Goal: Task Accomplishment & Management: Use online tool/utility

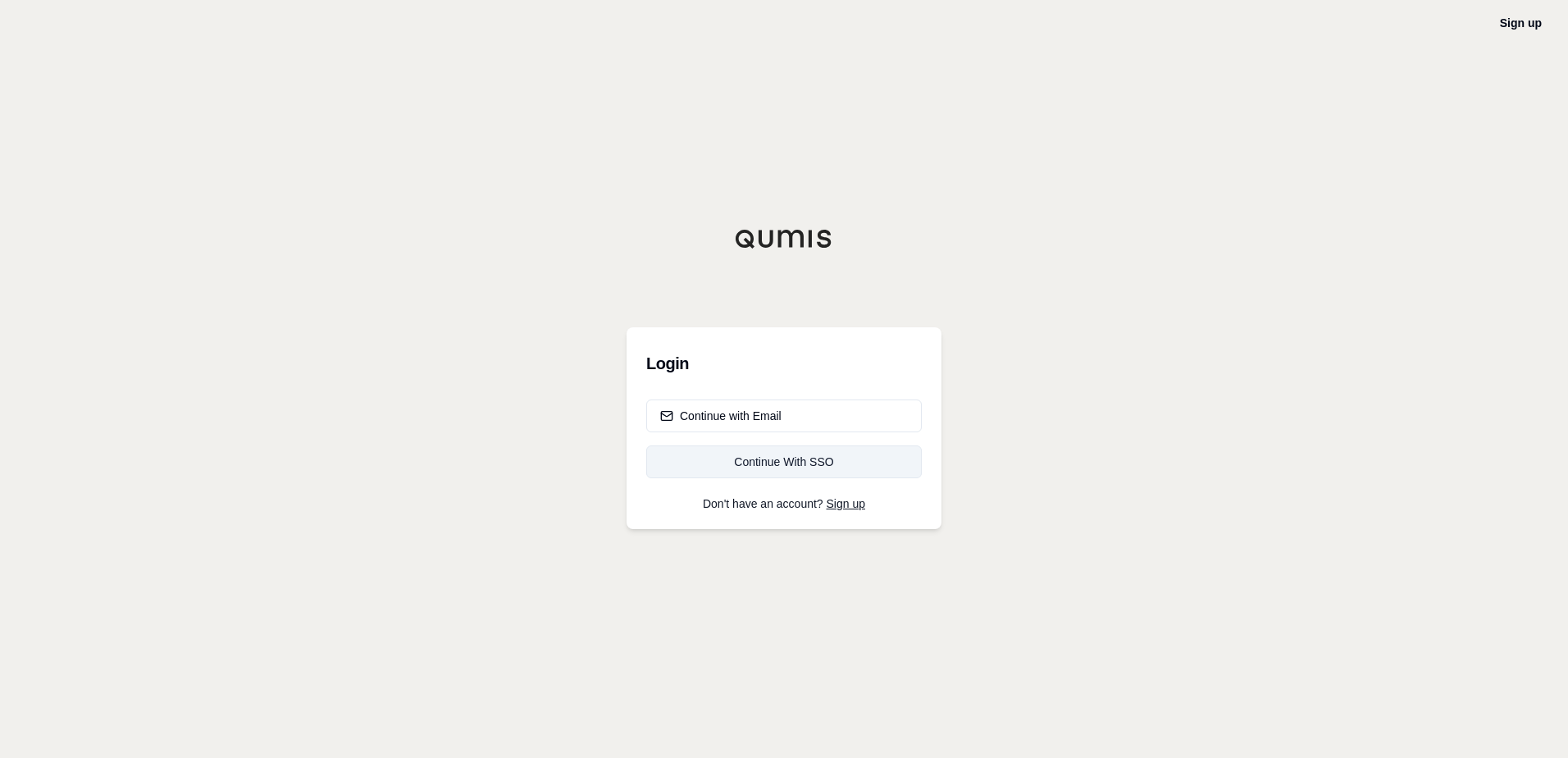
click at [806, 462] on div "Continue With SSO" at bounding box center [784, 462] width 248 height 17
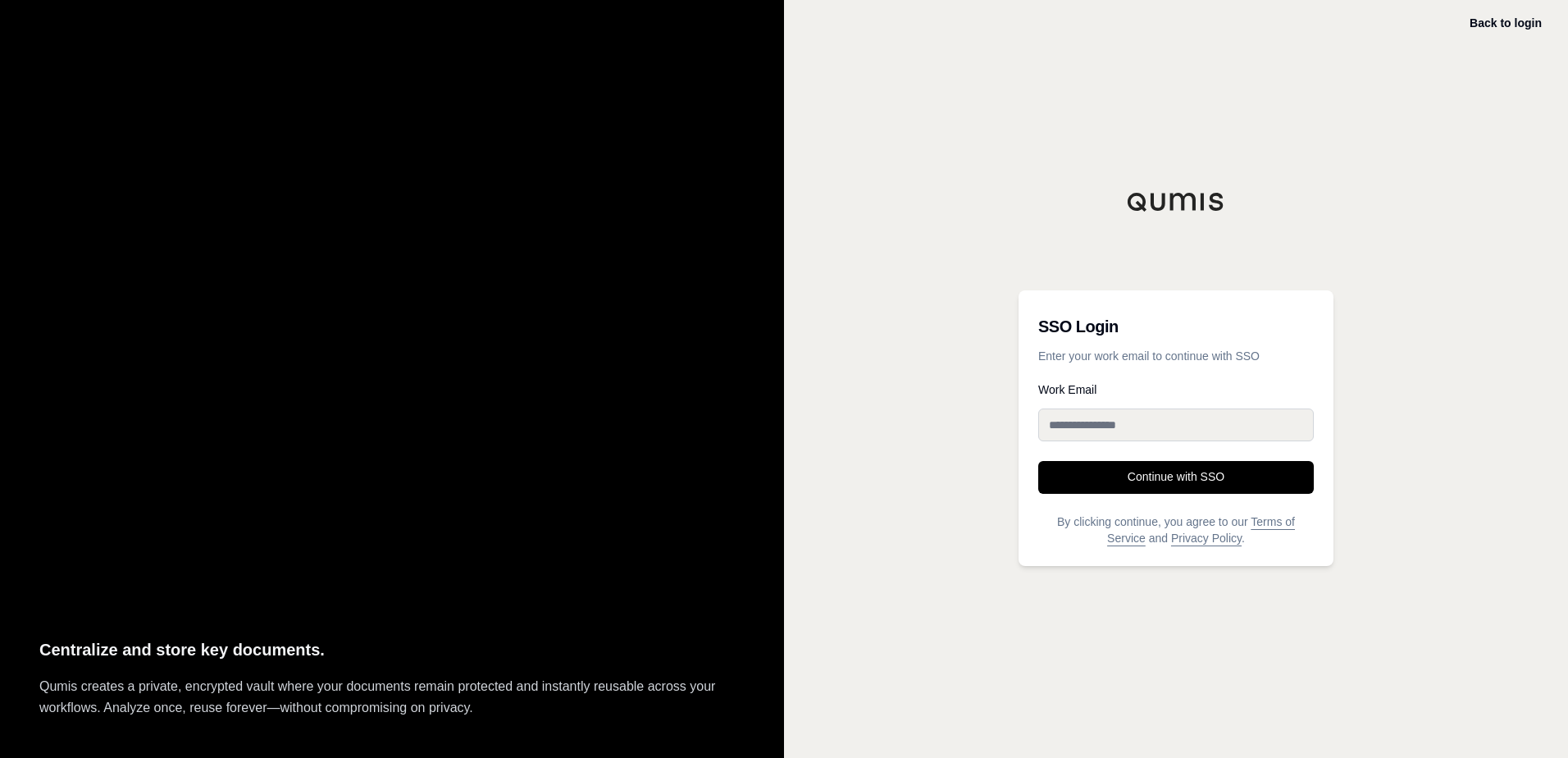
click at [1077, 426] on input "Work Email" at bounding box center [1176, 425] width 275 height 32
type input "**********"
click at [1136, 481] on button "Continue with SSO" at bounding box center [1176, 477] width 275 height 32
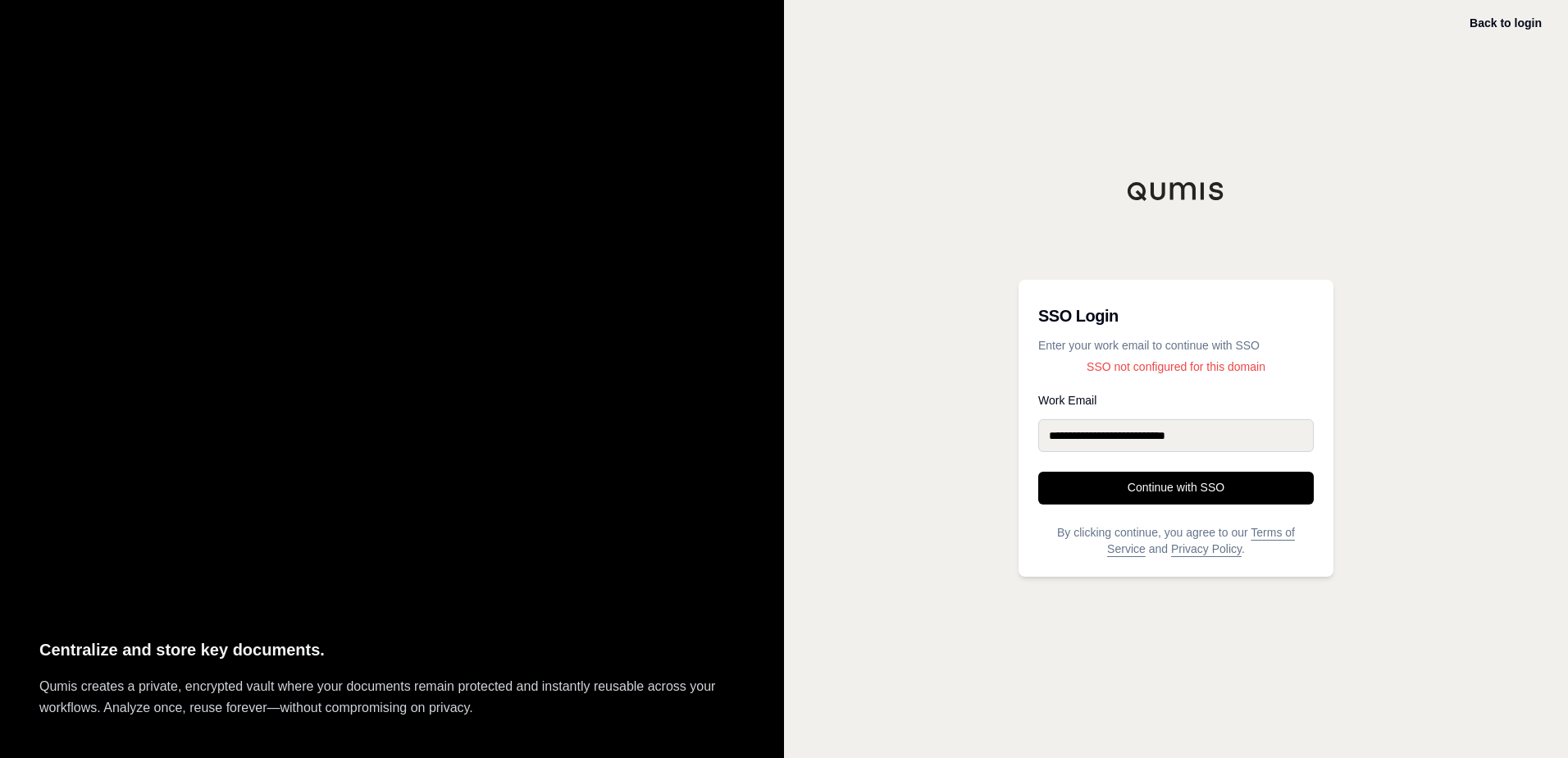
click at [1137, 480] on button "Continue with SSO" at bounding box center [1176, 488] width 275 height 32
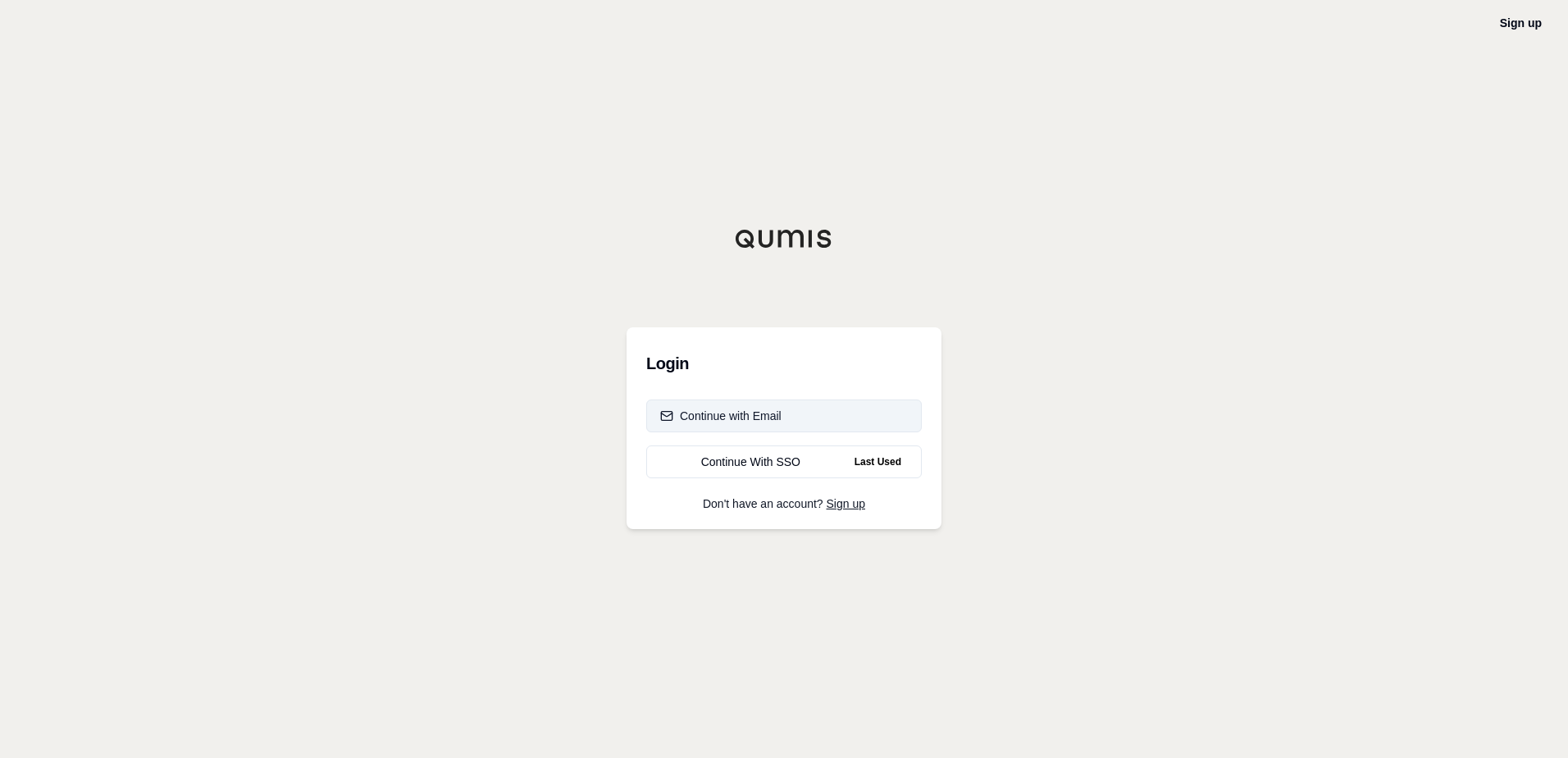
click at [815, 423] on button "Continue with Email" at bounding box center [784, 416] width 275 height 32
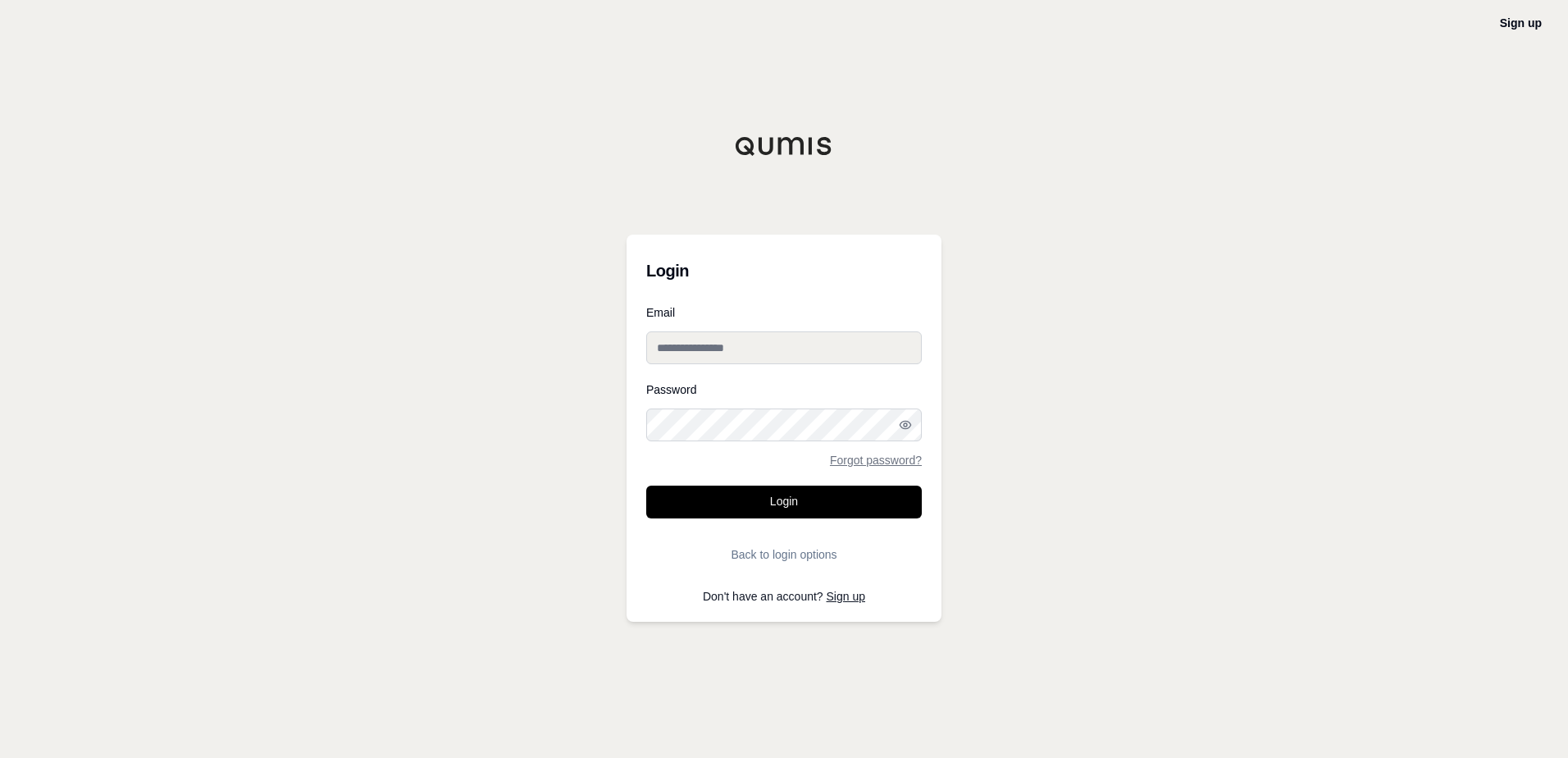
click at [771, 343] on input "Email" at bounding box center [784, 347] width 275 height 32
type input "**********"
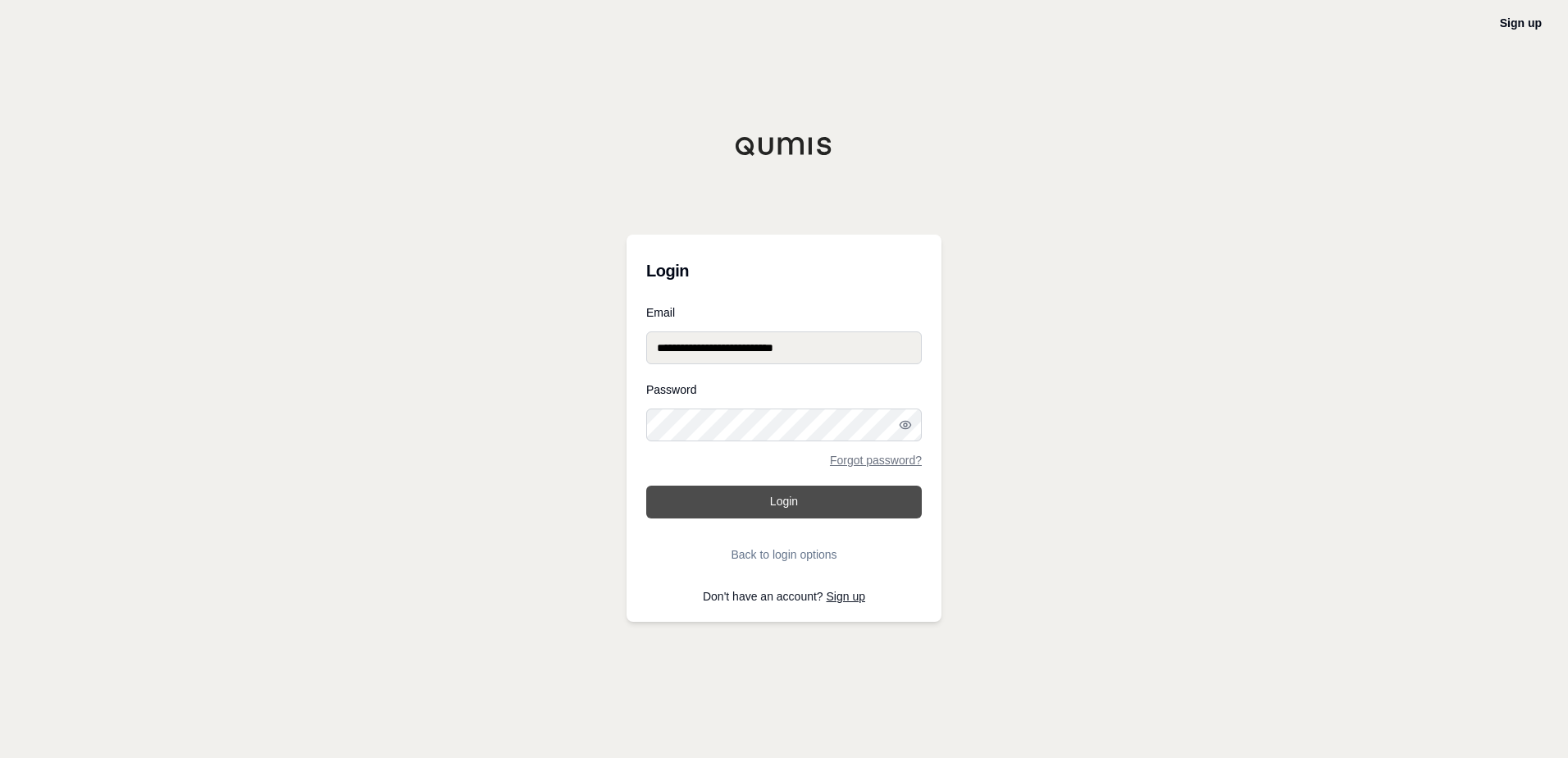
click at [767, 496] on button "Login" at bounding box center [784, 502] width 275 height 32
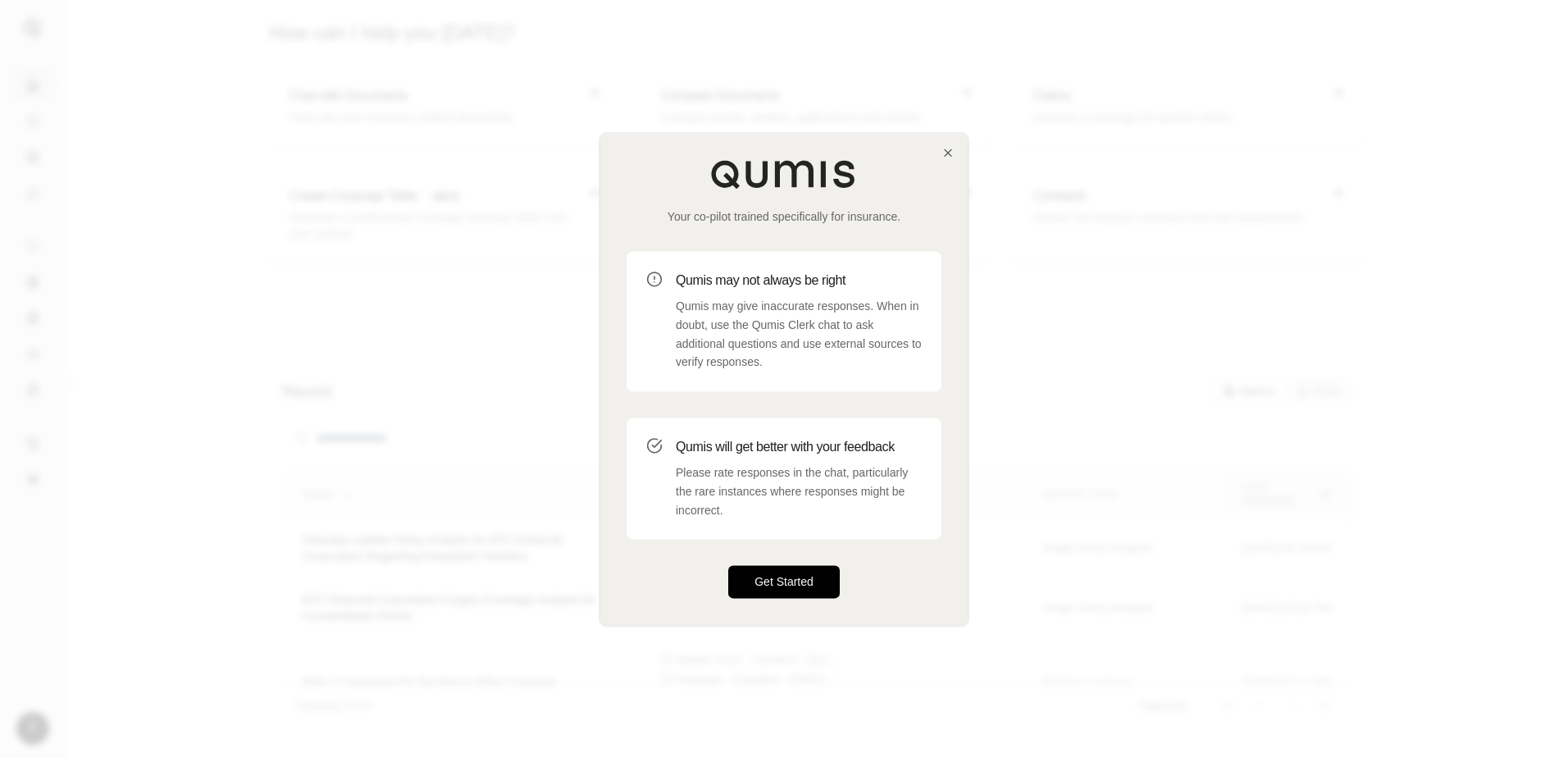
click at [792, 583] on button "Get Started" at bounding box center [784, 582] width 111 height 32
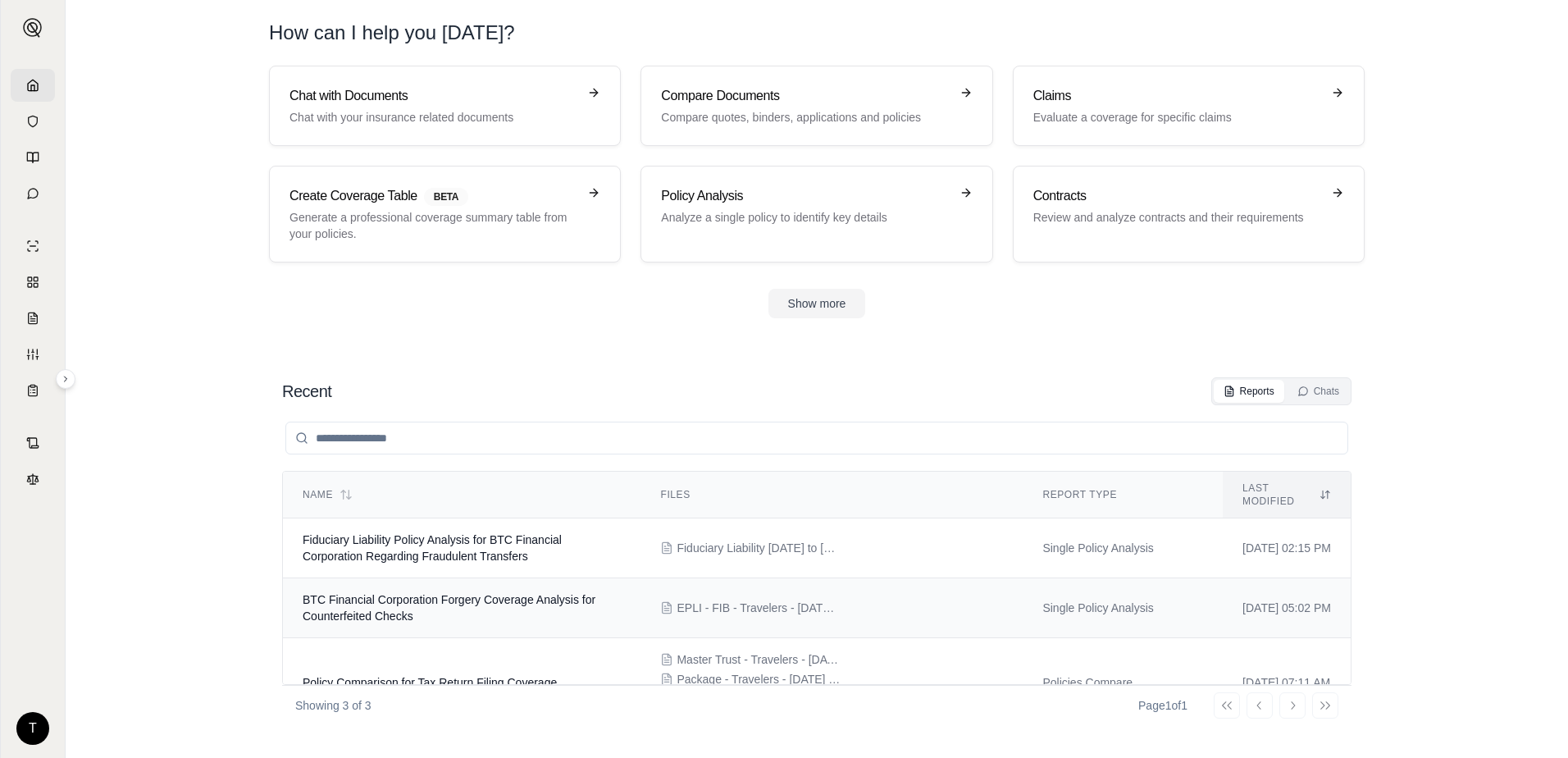
scroll to position [30, 0]
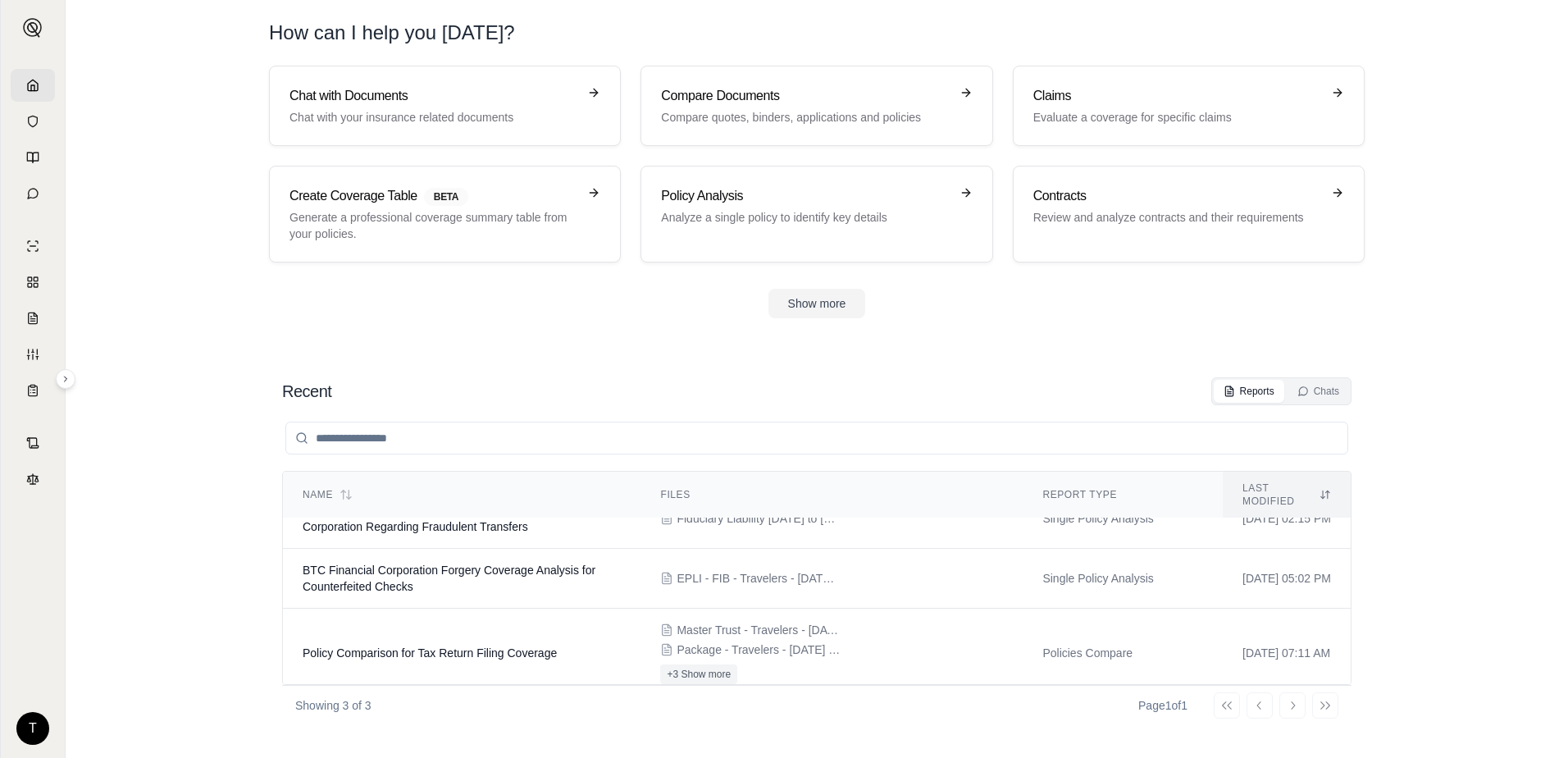
click at [1296, 707] on div "Go to first page Go to previous page Go to next page Go to last page" at bounding box center [1276, 706] width 124 height 26
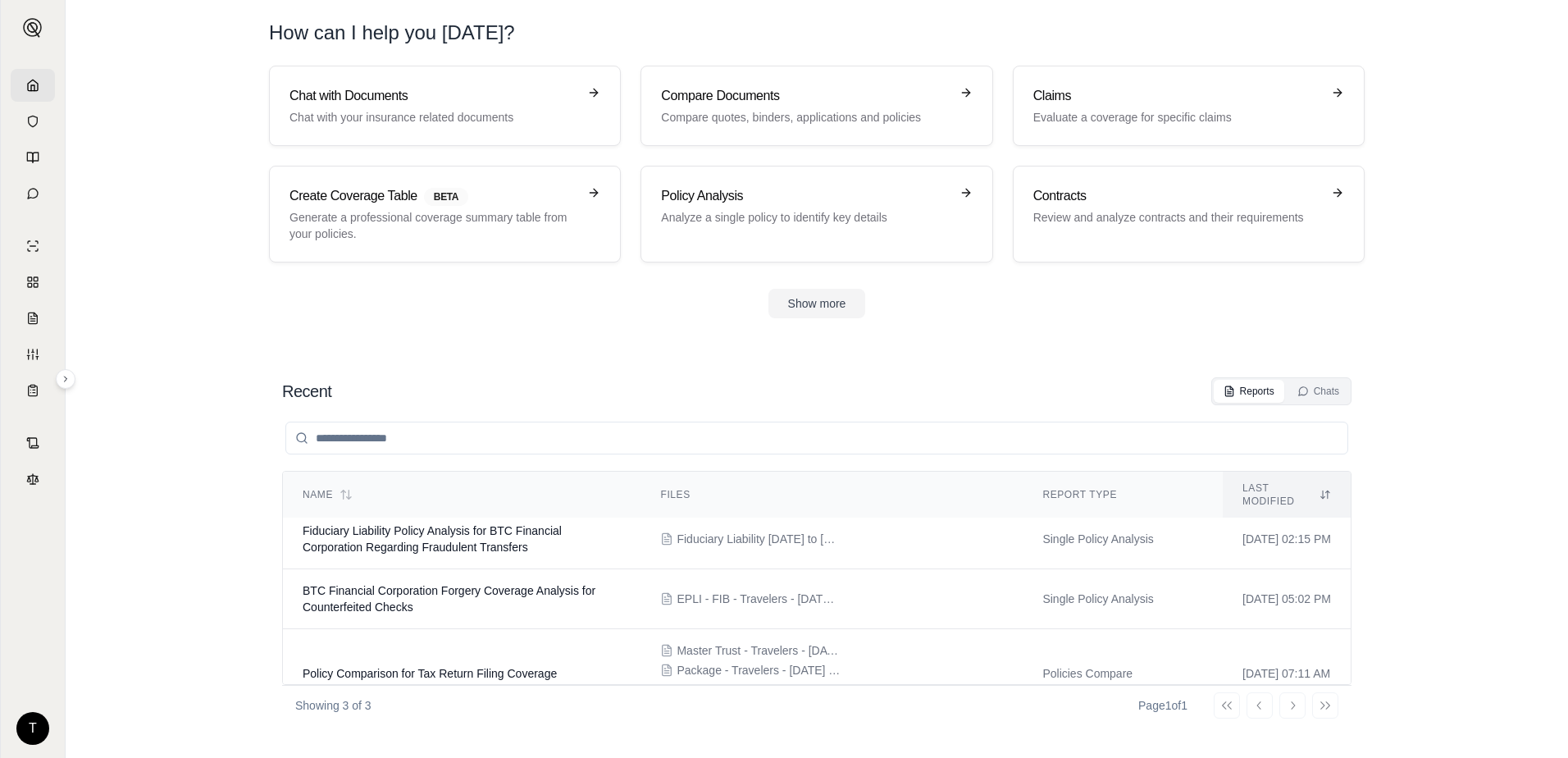
scroll to position [0, 0]
